Goal: Transaction & Acquisition: Purchase product/service

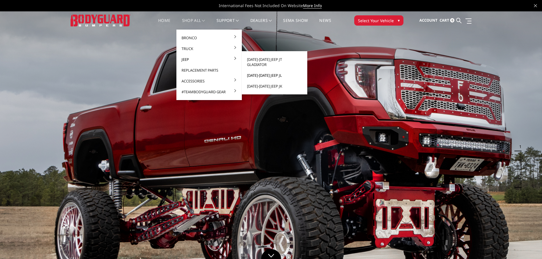
click at [265, 71] on link "[DATE]-[DATE] Jeep JL" at bounding box center [274, 75] width 61 height 11
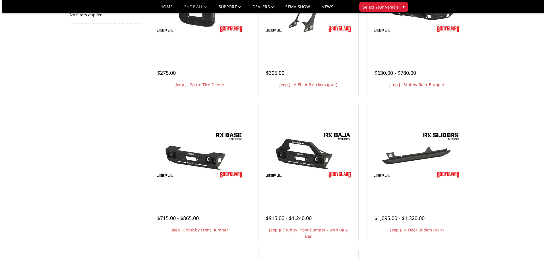
scroll to position [142, 0]
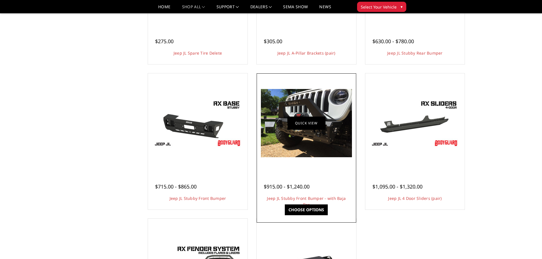
click at [320, 126] on link "Quick view" at bounding box center [306, 122] width 38 height 13
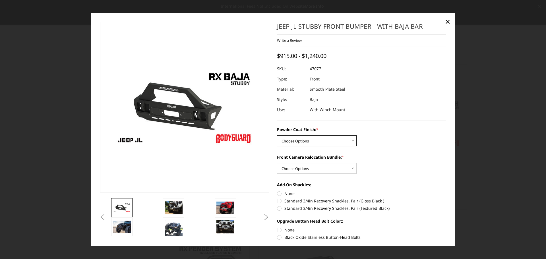
click at [337, 141] on select "Choose Options Bare Metal Textured Black Powder Coat" at bounding box center [317, 140] width 80 height 11
select select "4262"
click at [277, 135] on select "Choose Options Bare Metal Textured Black Powder Coat" at bounding box center [317, 140] width 80 height 11
click at [333, 167] on select "Choose Options With Front Camera Relocation Bundle (Harness and Pod) Without Fr…" at bounding box center [317, 168] width 80 height 11
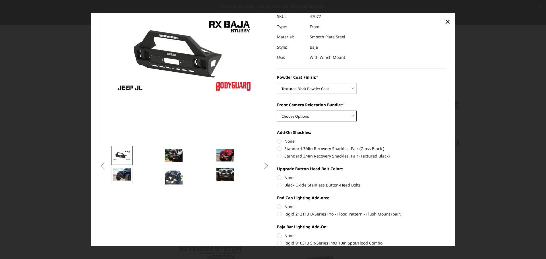
scroll to position [57, 0]
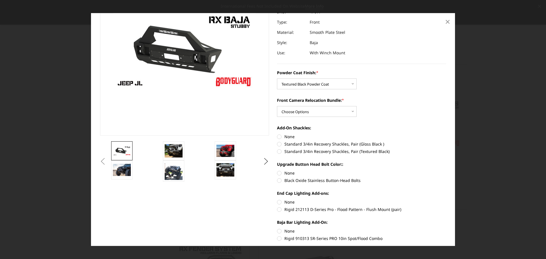
click at [448, 21] on span "×" at bounding box center [447, 21] width 5 height 12
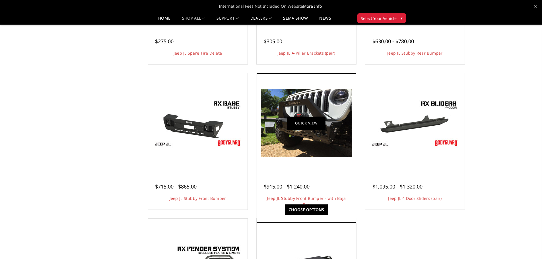
click at [313, 124] on link "Quick view" at bounding box center [306, 122] width 38 height 13
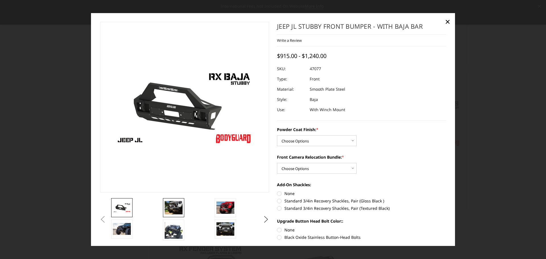
click at [172, 205] on img at bounding box center [174, 207] width 18 height 13
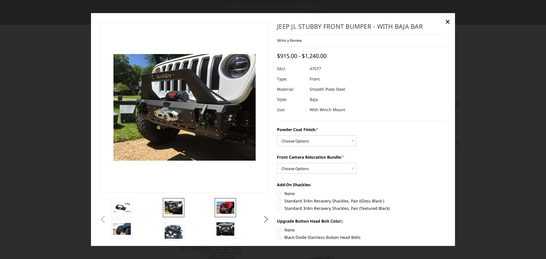
click at [232, 206] on img at bounding box center [226, 208] width 18 height 12
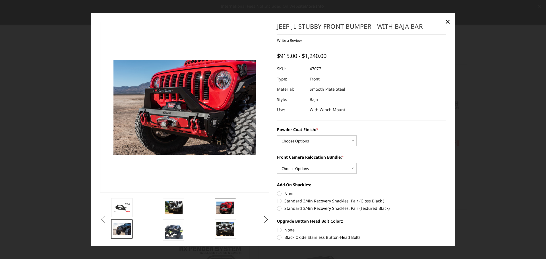
click at [121, 228] on img at bounding box center [122, 229] width 18 height 12
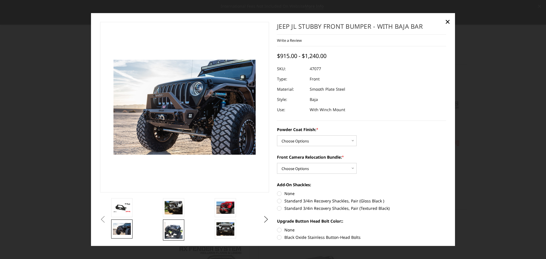
click at [180, 232] on img at bounding box center [174, 230] width 18 height 18
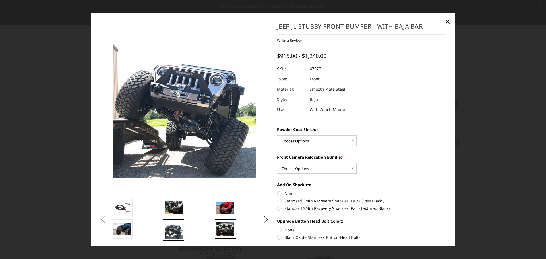
click at [230, 230] on img at bounding box center [226, 229] width 18 height 13
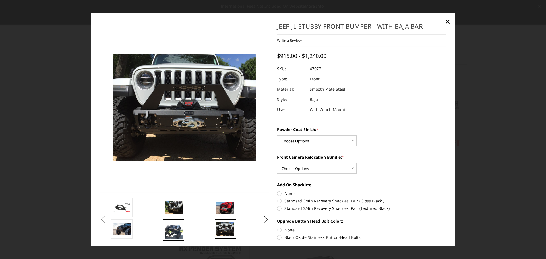
click at [176, 228] on img at bounding box center [174, 230] width 18 height 18
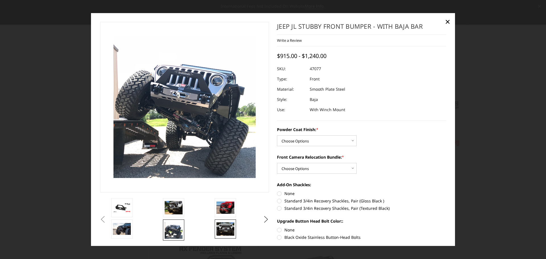
click at [228, 229] on img at bounding box center [226, 229] width 18 height 13
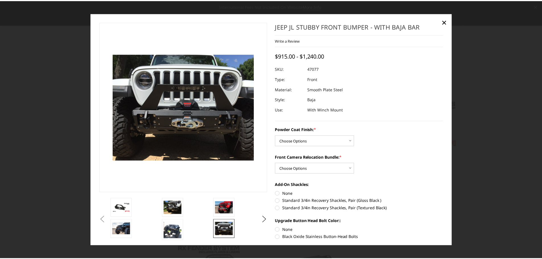
scroll to position [155, 0]
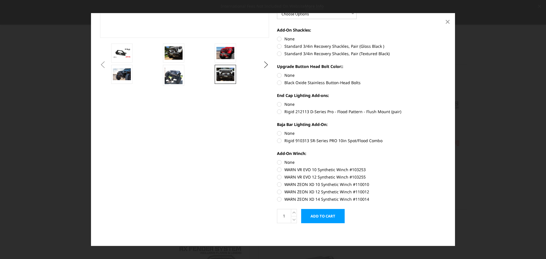
click at [448, 21] on span "×" at bounding box center [447, 21] width 5 height 12
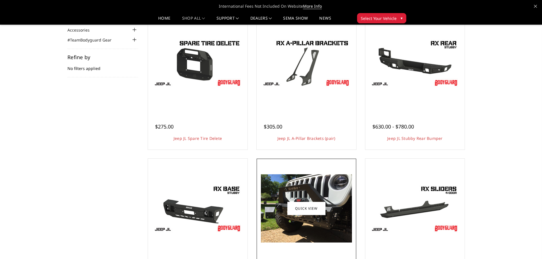
scroll to position [0, 0]
